Goal: Information Seeking & Learning: Check status

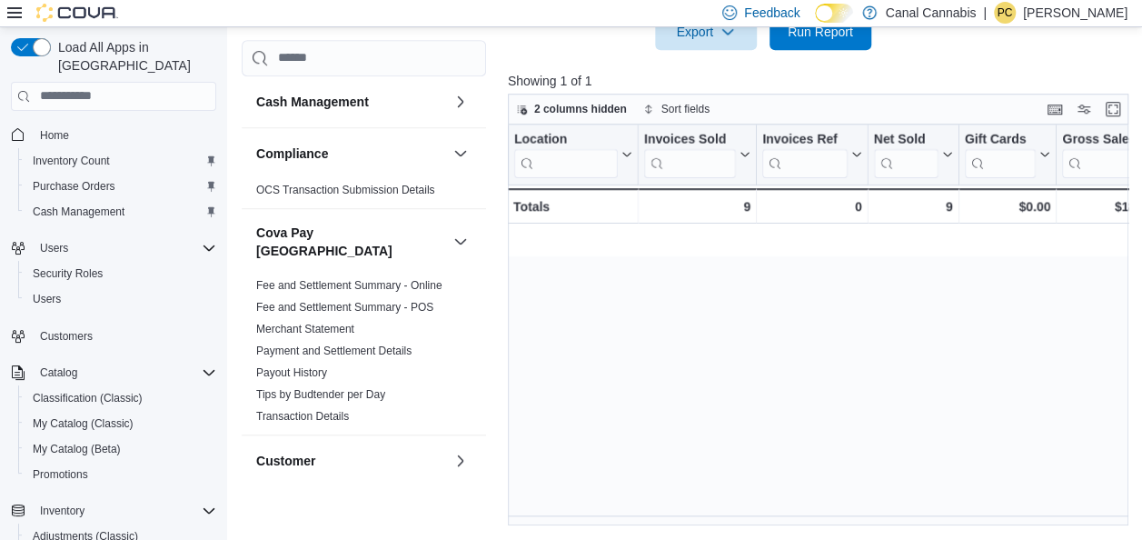
scroll to position [0, 2047]
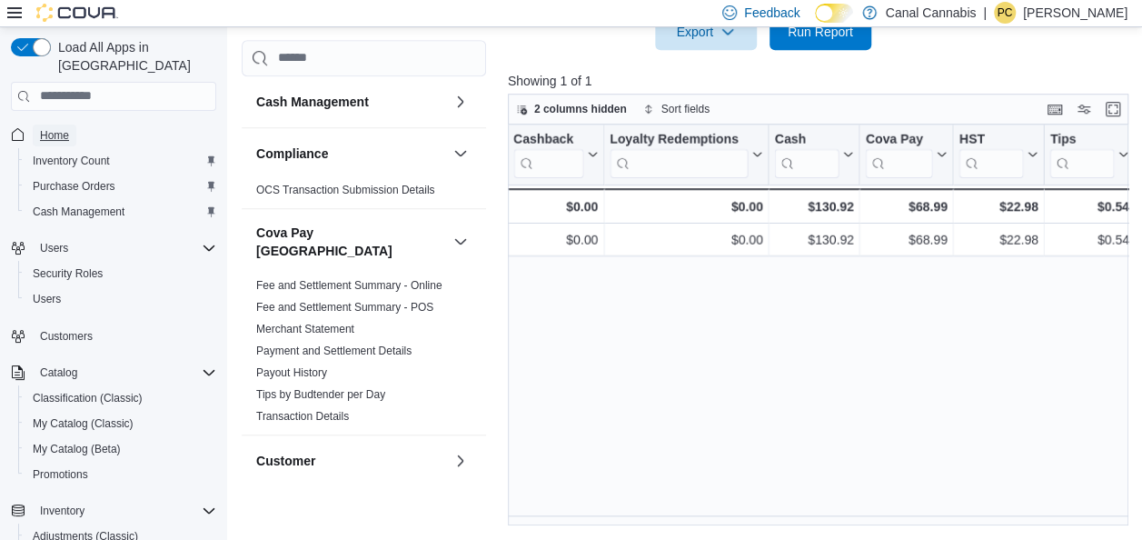
click at [50, 128] on span "Home" at bounding box center [54, 135] width 29 height 15
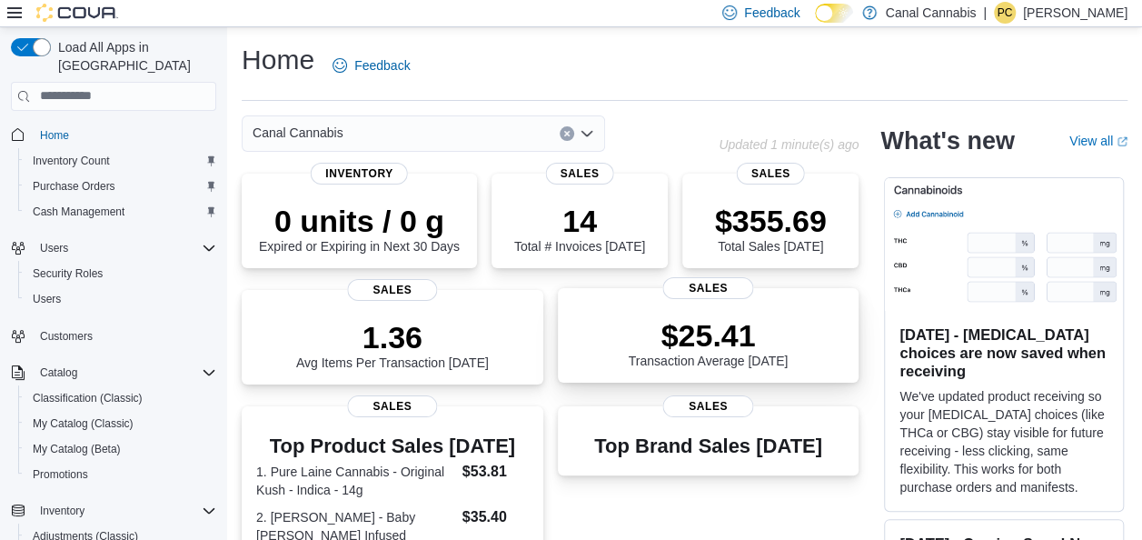
click at [718, 353] on p "$25.41" at bounding box center [709, 335] width 160 height 36
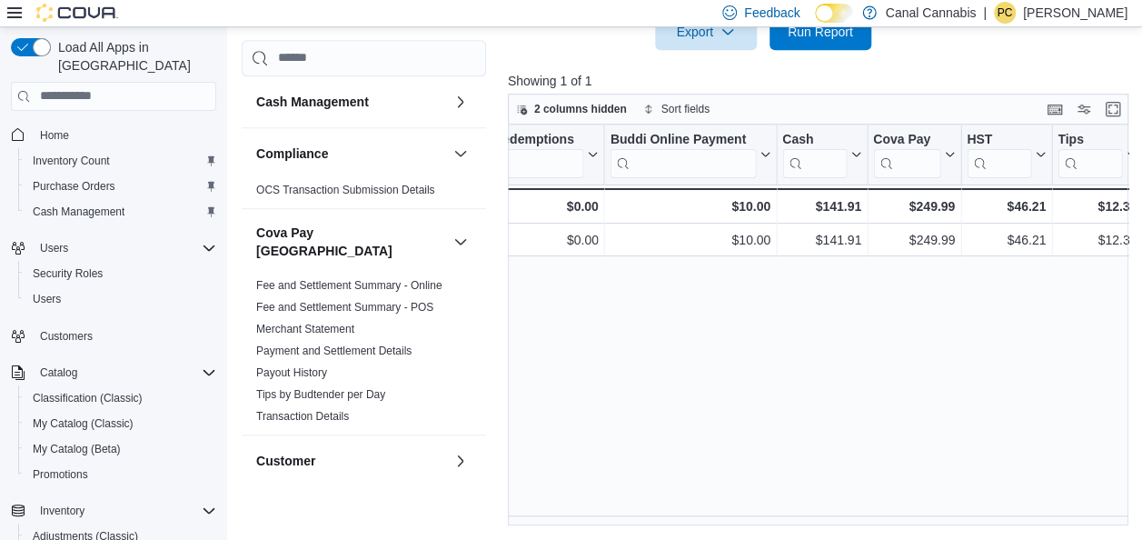
scroll to position [0, 2218]
